Goal: Task Accomplishment & Management: Complete application form

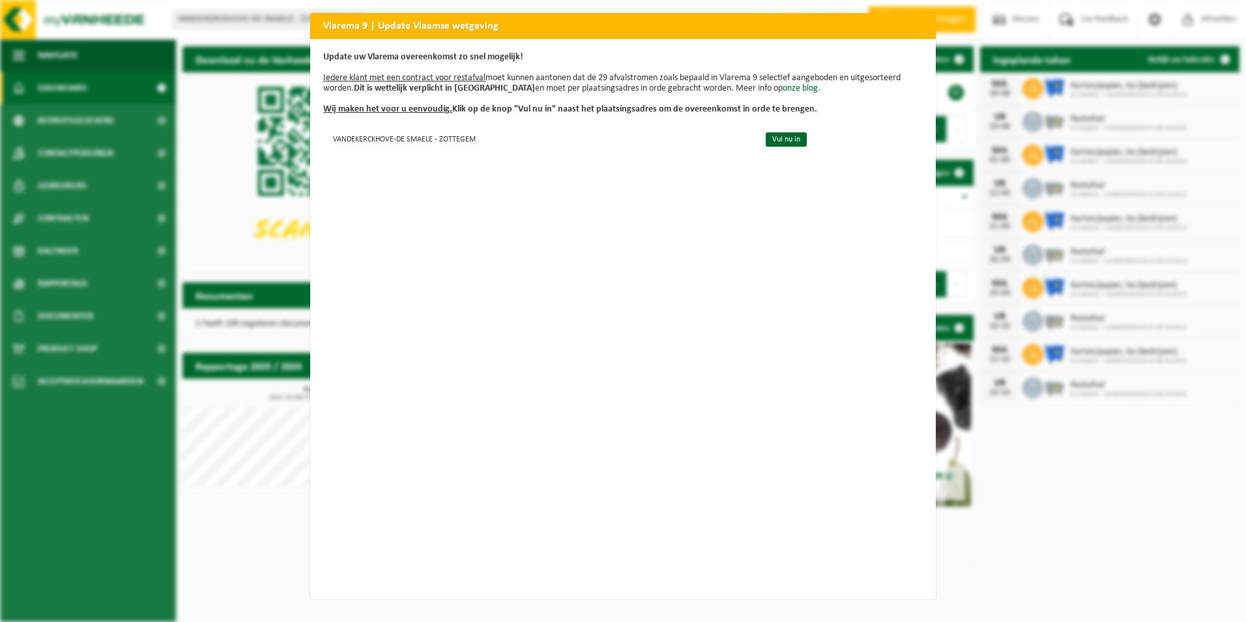
click at [192, 180] on div "Vlarema 9 | Update Vlaamse wetgeving Update uw Vlarema overeenkomst zo snel mog…" at bounding box center [623, 311] width 1246 height 622
click at [1187, 275] on div "Vlarema 9 | Update Vlaamse wetgeving Update uw Vlarema overeenkomst zo snel mog…" at bounding box center [623, 311] width 1246 height 622
click at [1083, 117] on div "Vlarema 9 | Update Vlaamse wetgeving Update uw Vlarema overeenkomst zo snel mog…" at bounding box center [623, 311] width 1246 height 622
click at [766, 139] on link "Vul nu in" at bounding box center [786, 139] width 41 height 14
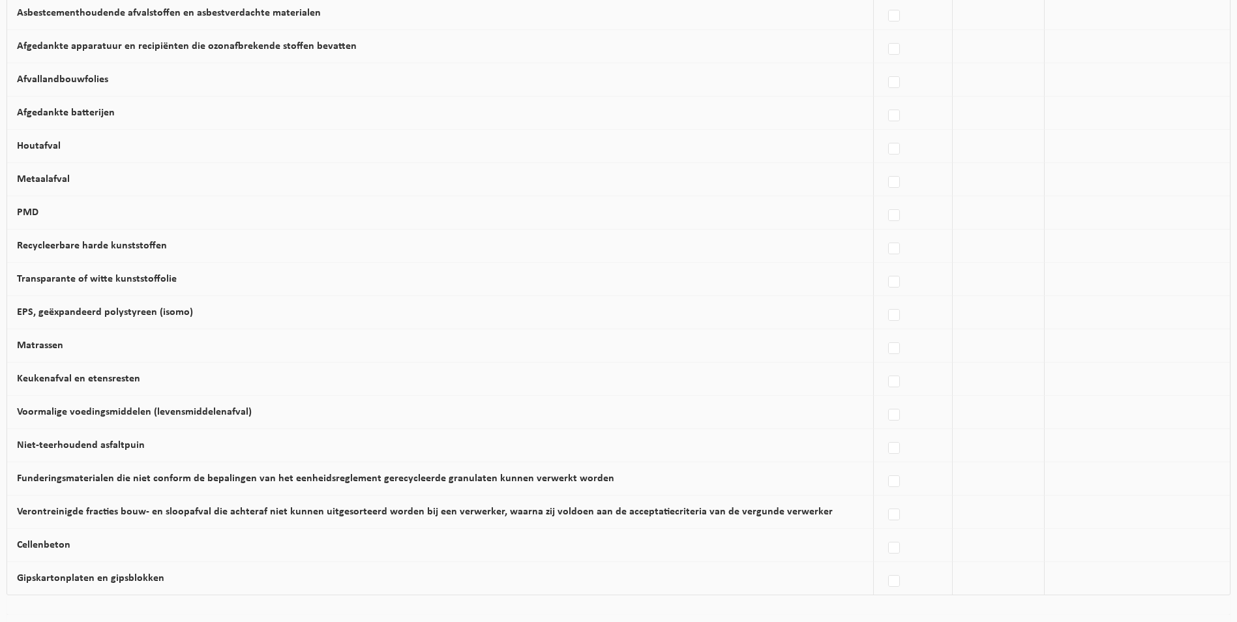
scroll to position [691, 0]
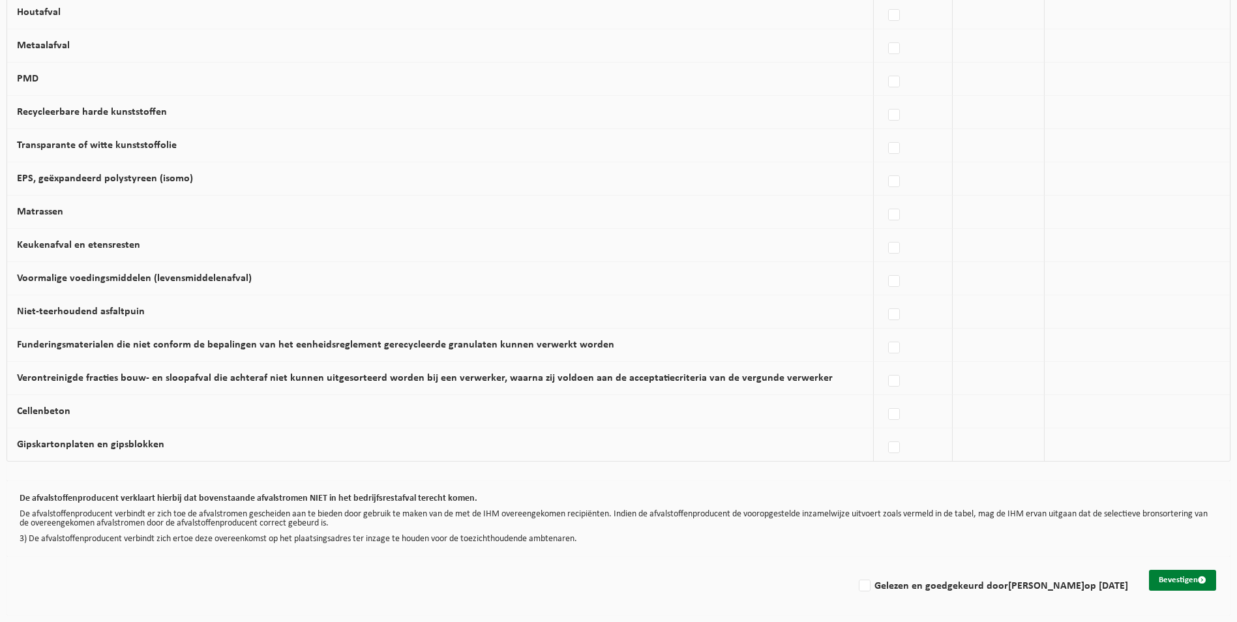
click at [1177, 580] on button "Bevestigen" at bounding box center [1182, 580] width 67 height 21
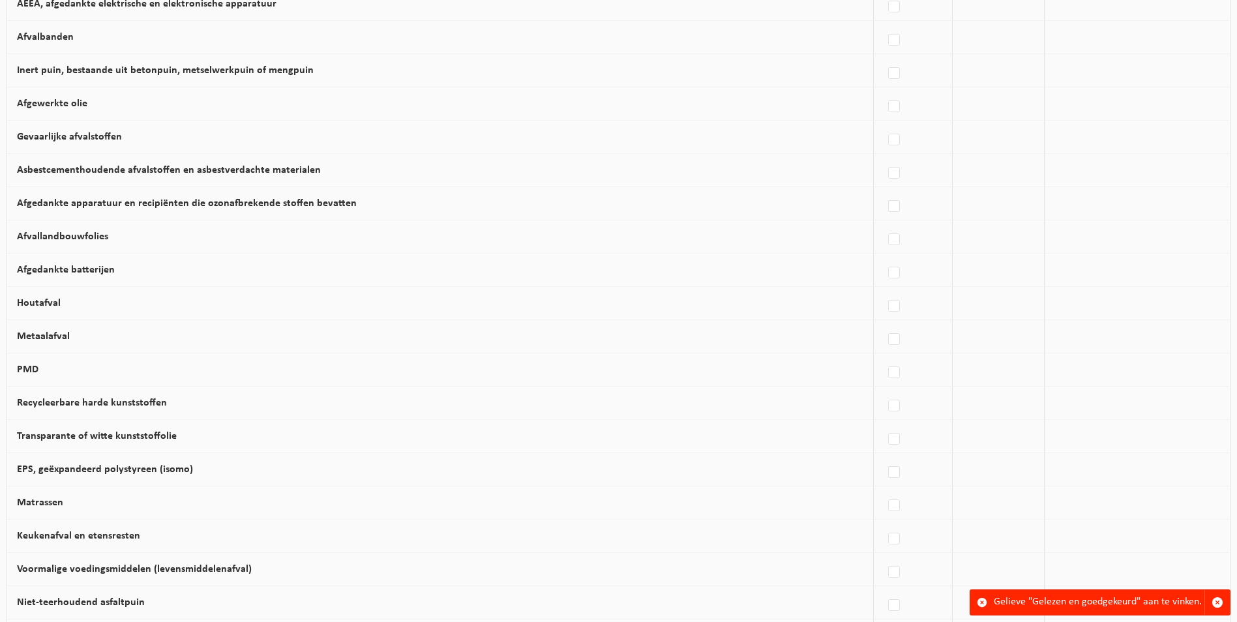
scroll to position [691, 0]
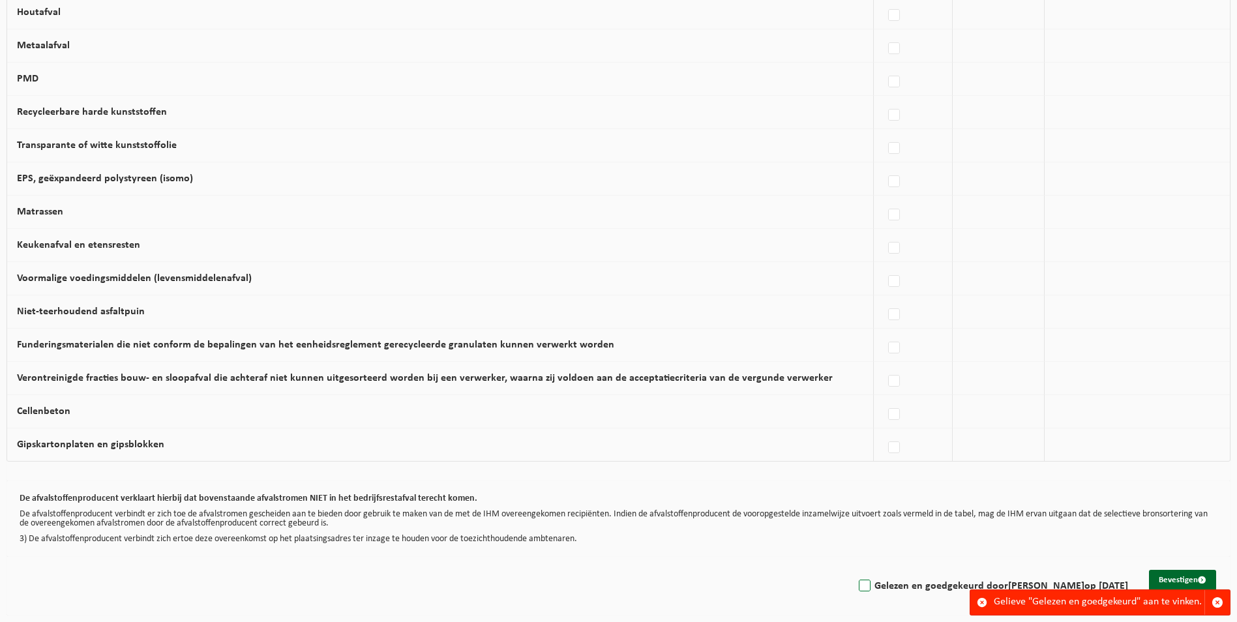
drag, startPoint x: 812, startPoint y: 590, endPoint x: 823, endPoint y: 588, distance: 11.3
click at [854, 591] on div "Gelezen en goedgekeurd door [PERSON_NAME] op [DATE]" at bounding box center [991, 583] width 274 height 26
click at [1175, 580] on button "Bevestigen" at bounding box center [1182, 580] width 67 height 21
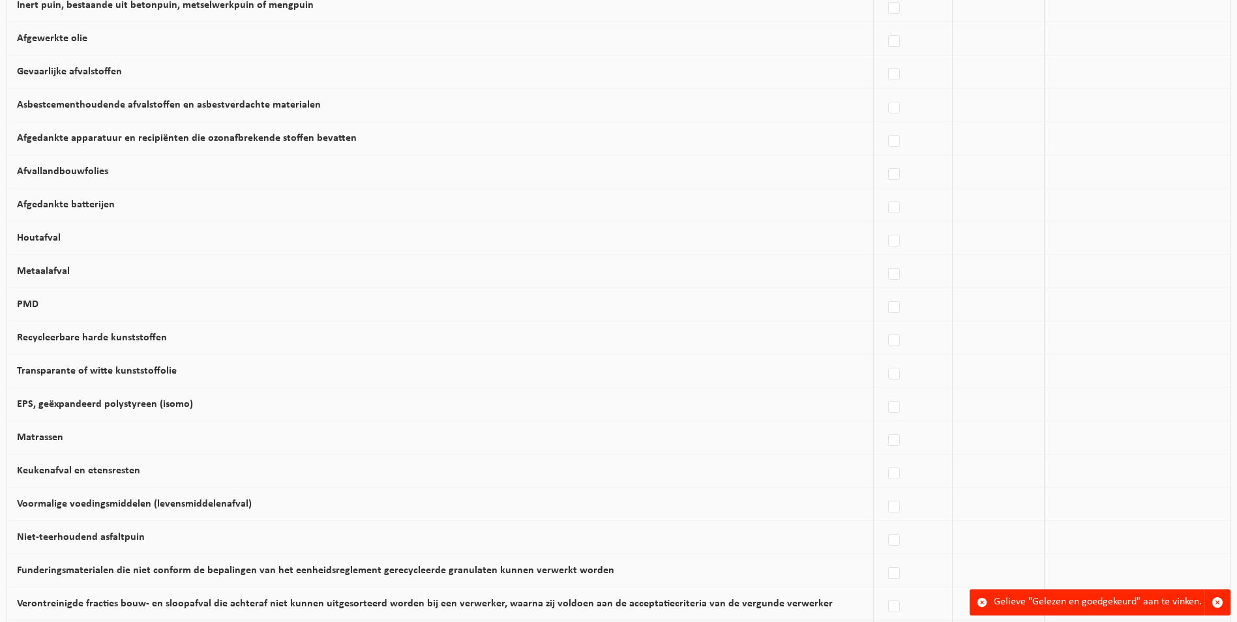
scroll to position [691, 0]
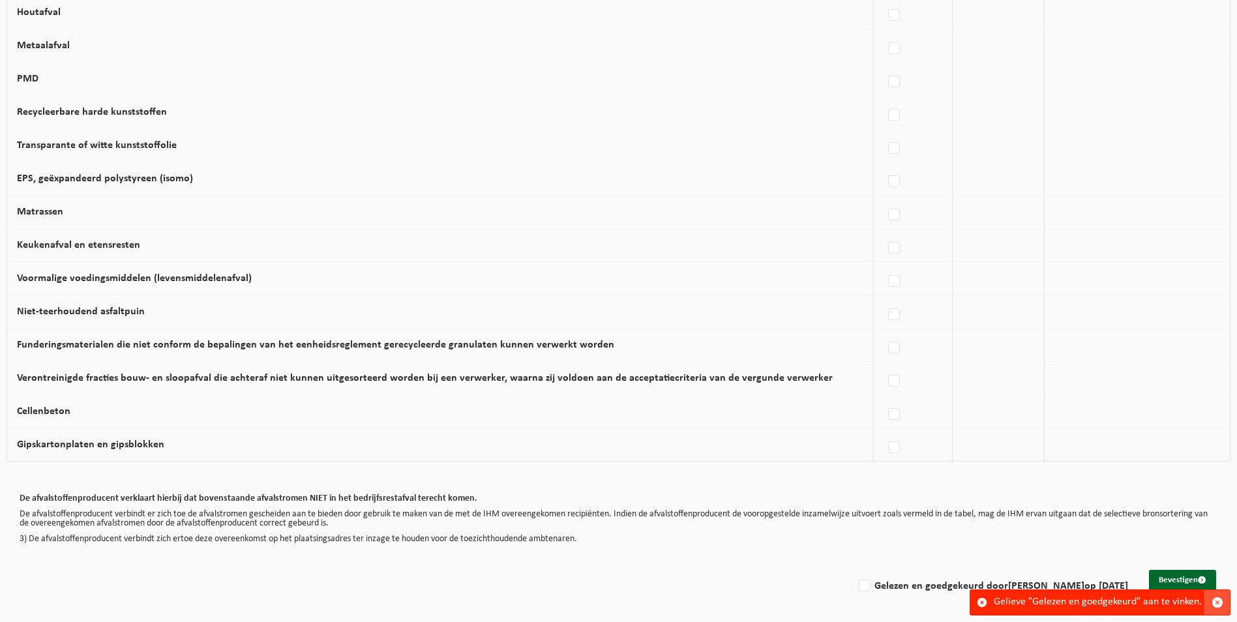
click at [1215, 600] on span "button" at bounding box center [1217, 603] width 12 height 12
click at [856, 585] on label "Gelezen en goedgekeurd door LODE VANDEKERCKHOVE op 18/08/25" at bounding box center [992, 586] width 272 height 20
click at [853, 570] on input "Gelezen en goedgekeurd door LODE VANDEKERCKHOVE op 18/08/25" at bounding box center [853, 569] width 1 height 1
checkbox input "true"
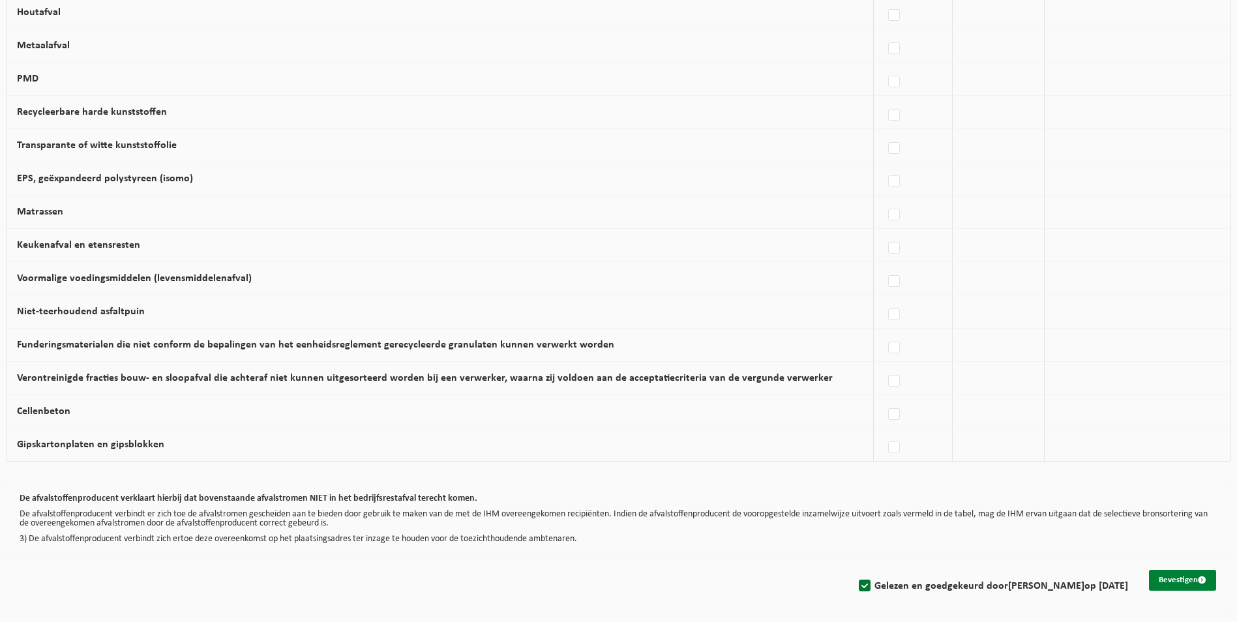
click at [1158, 579] on button "Bevestigen" at bounding box center [1182, 580] width 67 height 21
